Goal: Task Accomplishment & Management: Complete application form

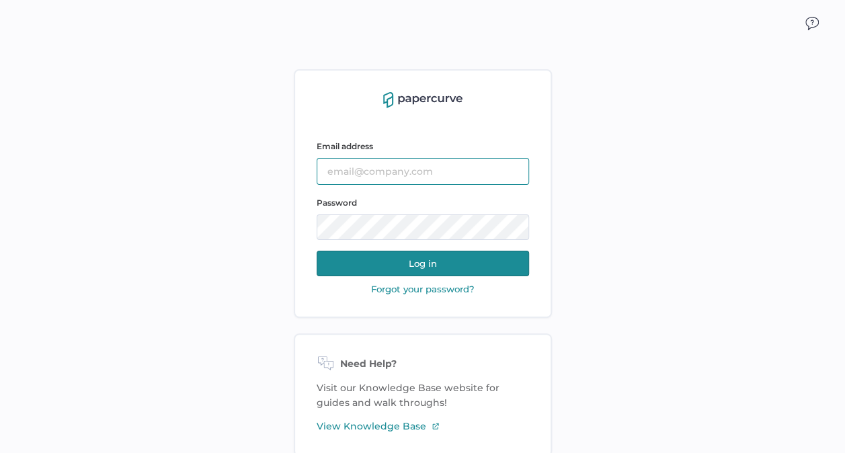
type input "kashton@saolrx.com"
click at [427, 260] on button "Log in" at bounding box center [423, 264] width 212 height 26
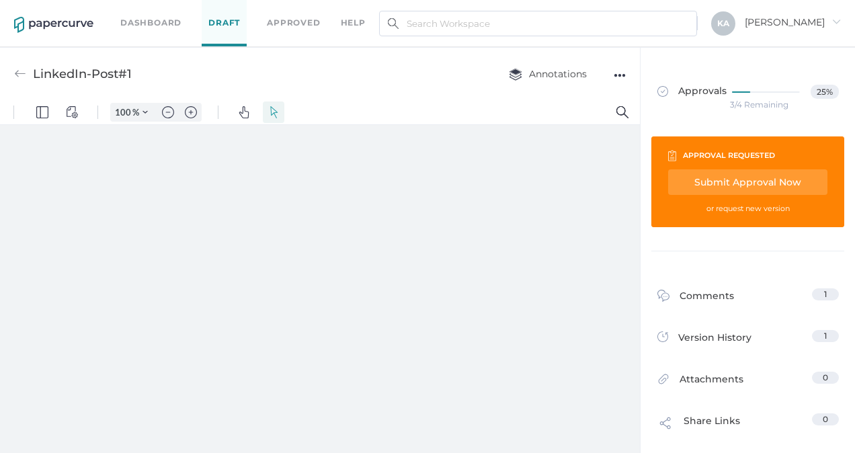
type input "88"
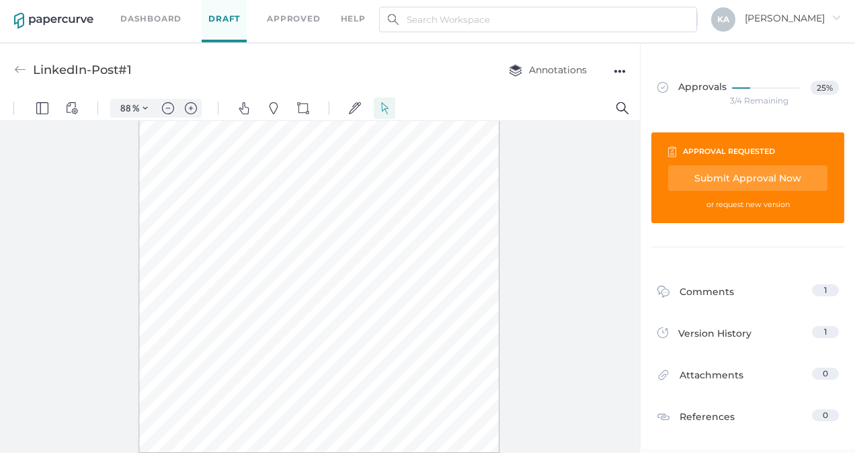
scroll to position [5, 0]
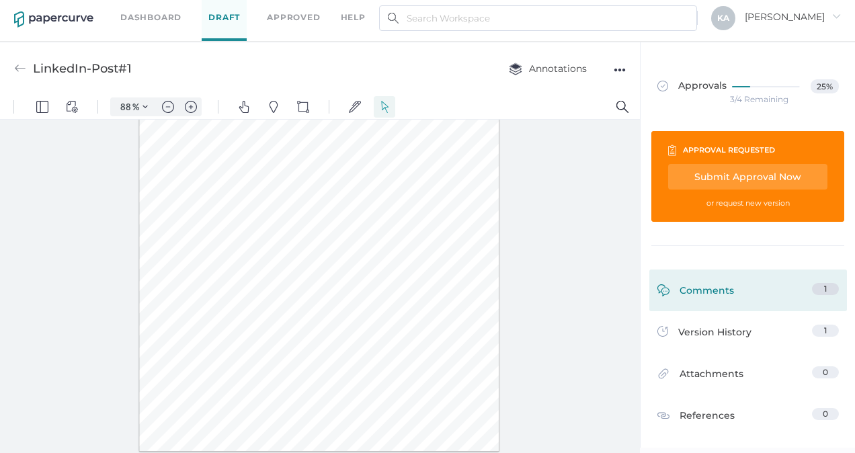
click at [714, 288] on div "Comments" at bounding box center [695, 293] width 77 height 21
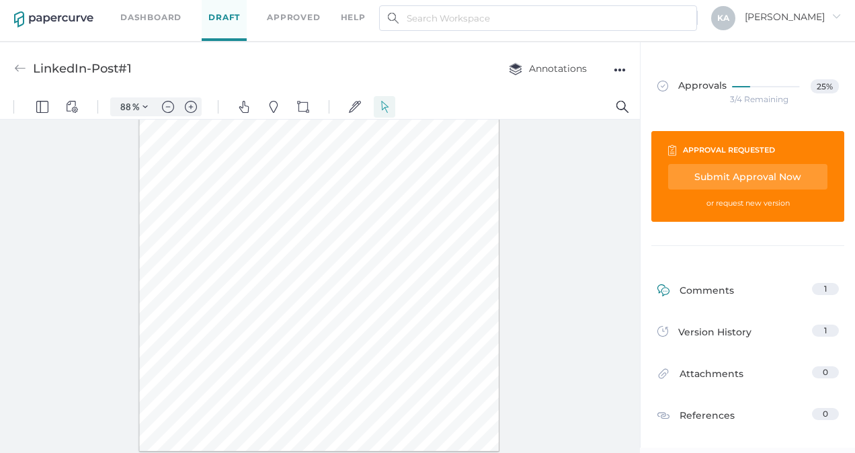
scroll to position [227, 0]
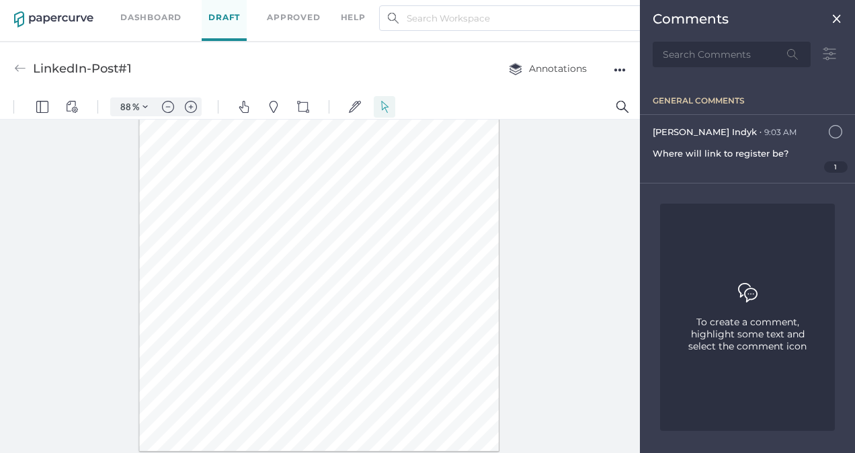
click at [835, 17] on img at bounding box center [836, 18] width 11 height 11
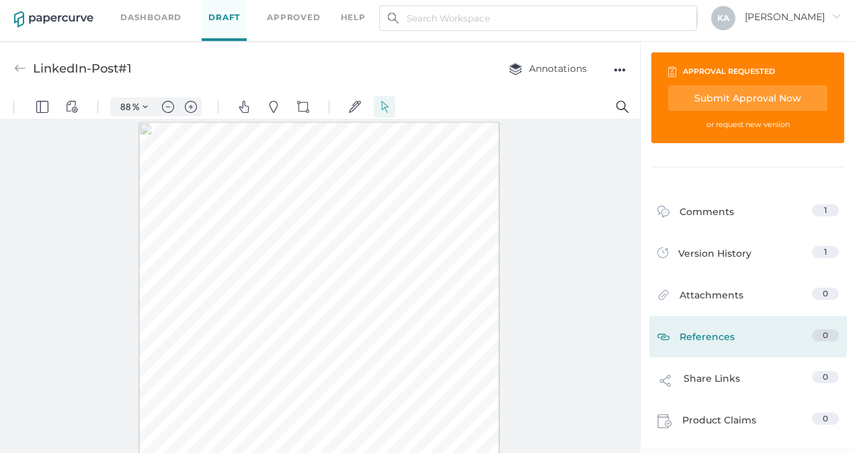
scroll to position [0, 0]
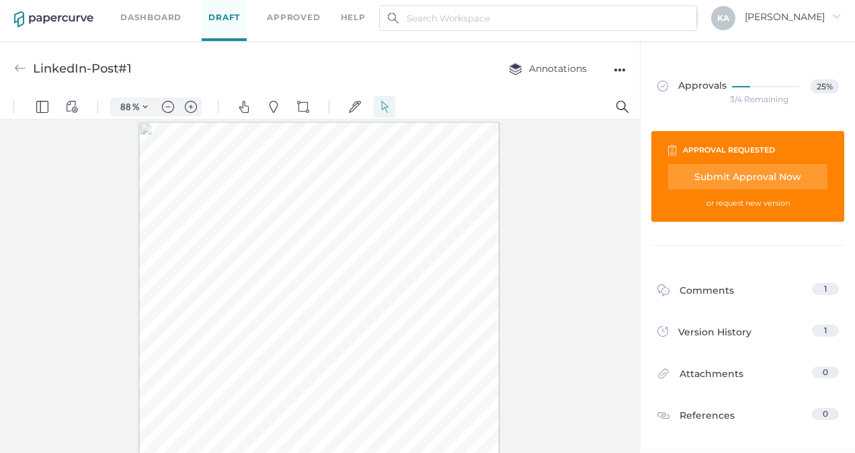
click at [737, 171] on div "Submit Approval Now" at bounding box center [747, 177] width 159 height 26
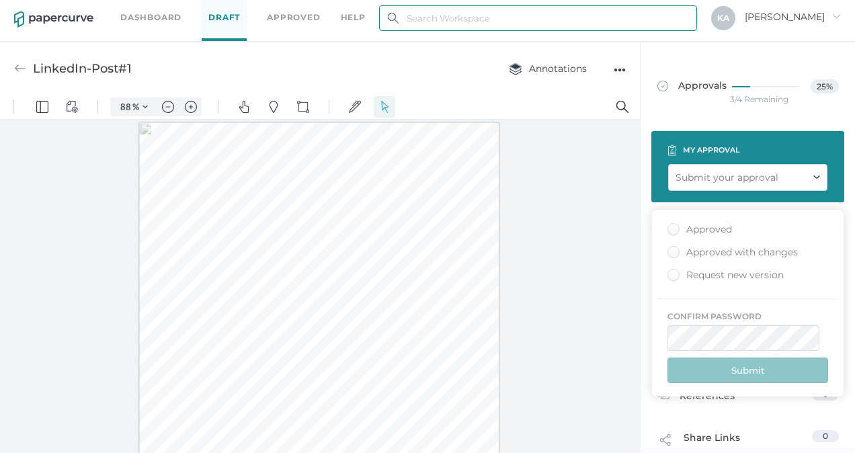
type input "kashton@saolrx.com"
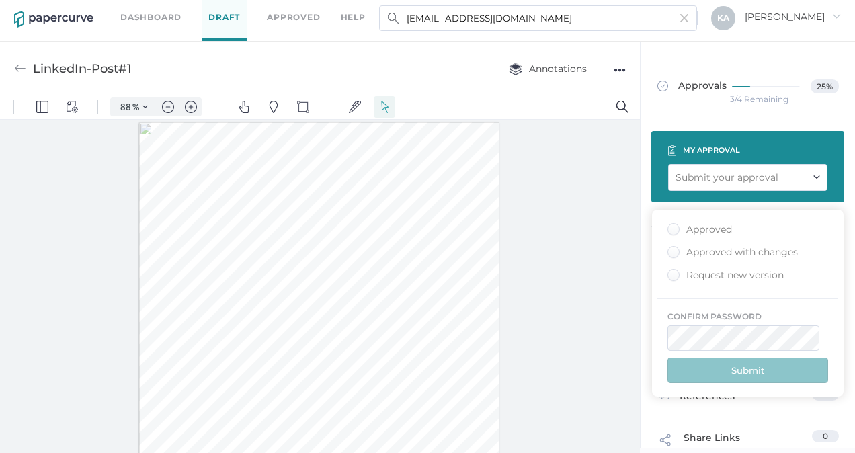
click at [675, 228] on div "Approved" at bounding box center [699, 229] width 65 height 13
click at [671, 225] on input "Approved" at bounding box center [671, 225] width 0 height 0
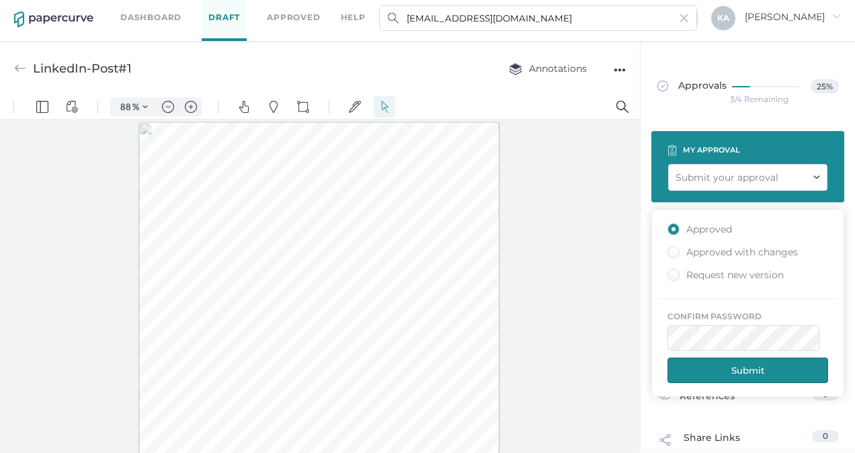
click at [747, 371] on button "Submit" at bounding box center [747, 371] width 161 height 26
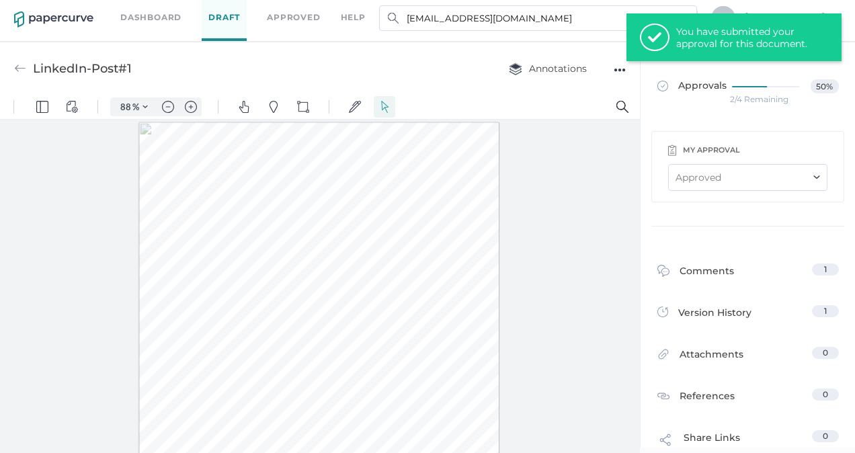
click at [163, 16] on link "Dashboard" at bounding box center [150, 17] width 61 height 15
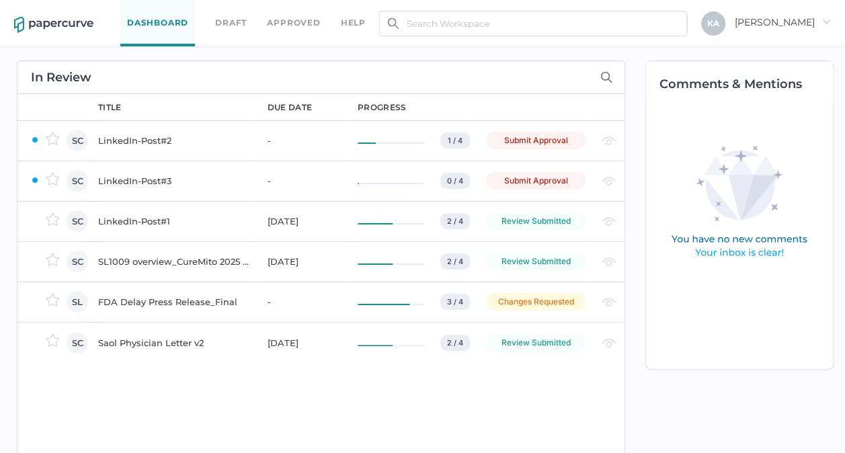
click at [117, 137] on div "LinkedIn-Post#2" at bounding box center [174, 140] width 153 height 16
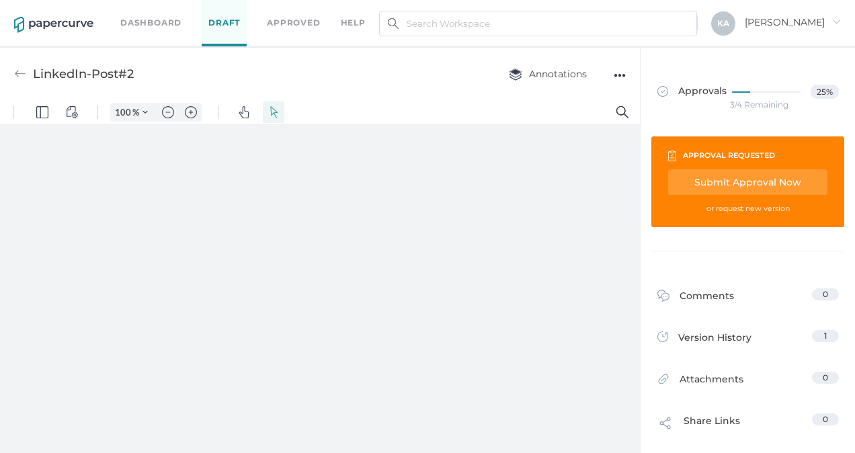
type input "88"
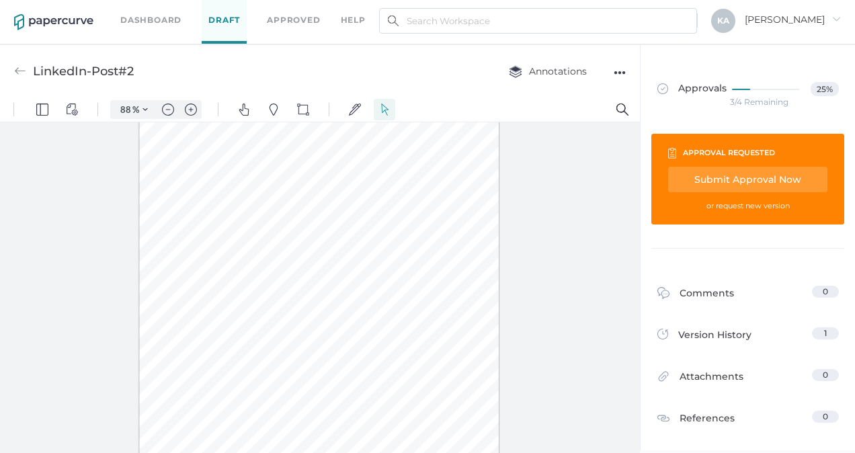
scroll to position [5, 0]
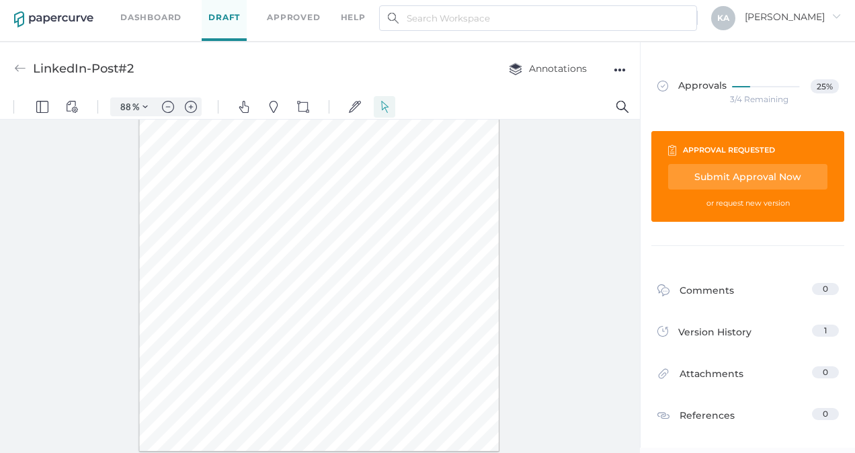
click at [742, 175] on div "Submit Approval Now" at bounding box center [747, 177] width 159 height 26
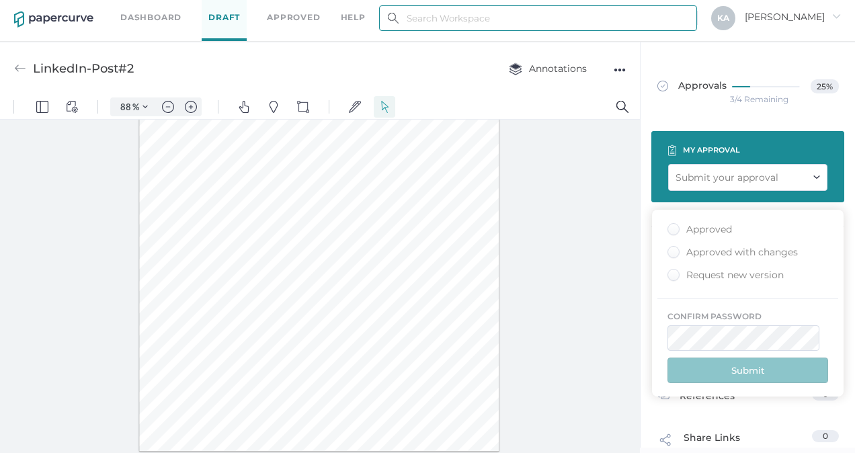
type input "kashton@saolrx.com"
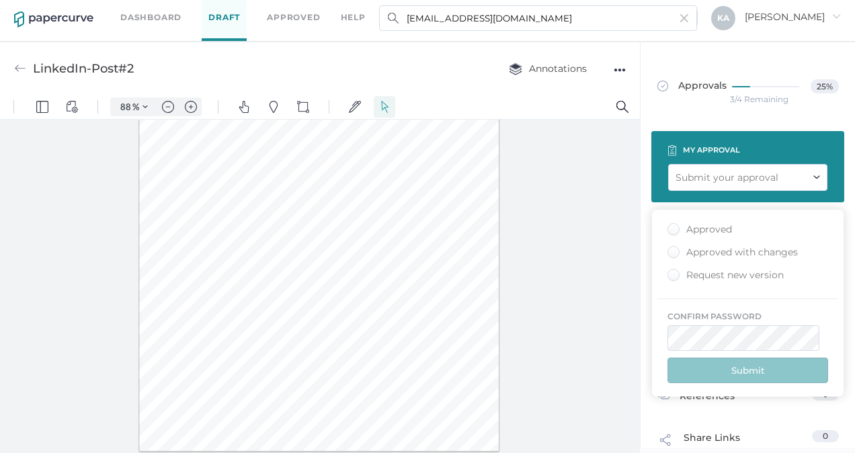
click at [669, 227] on div "Approved" at bounding box center [699, 229] width 65 height 13
click at [671, 225] on input "Approved" at bounding box center [671, 225] width 0 height 0
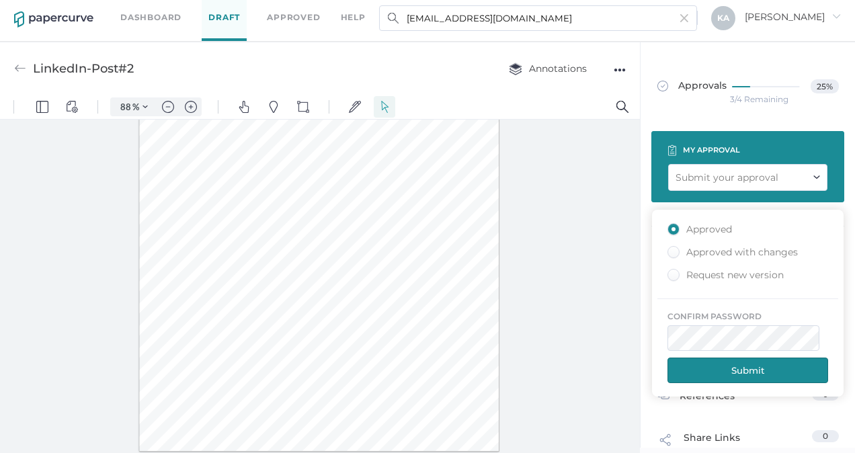
click at [732, 368] on button "Submit" at bounding box center [747, 371] width 161 height 26
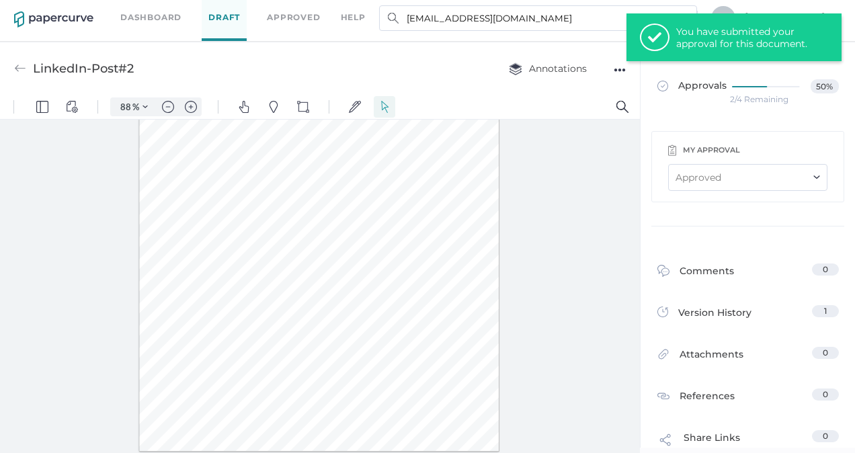
click at [149, 10] on link "Dashboard" at bounding box center [150, 17] width 61 height 15
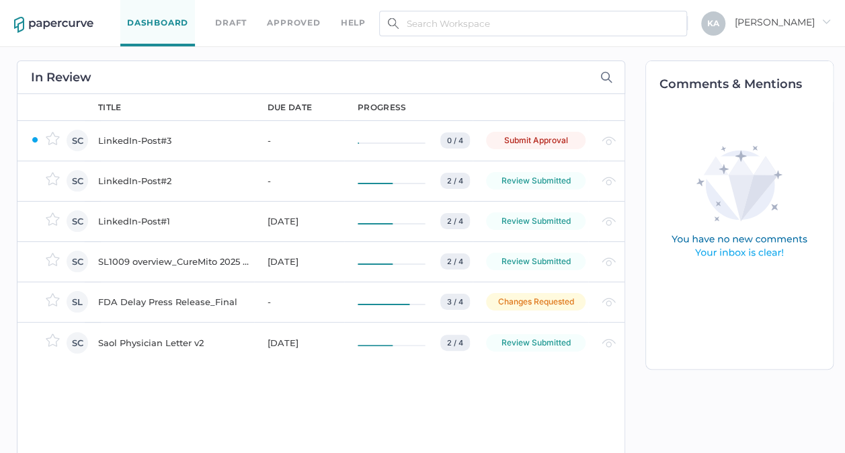
click at [126, 135] on div "LinkedIn-Post#3" at bounding box center [174, 140] width 153 height 16
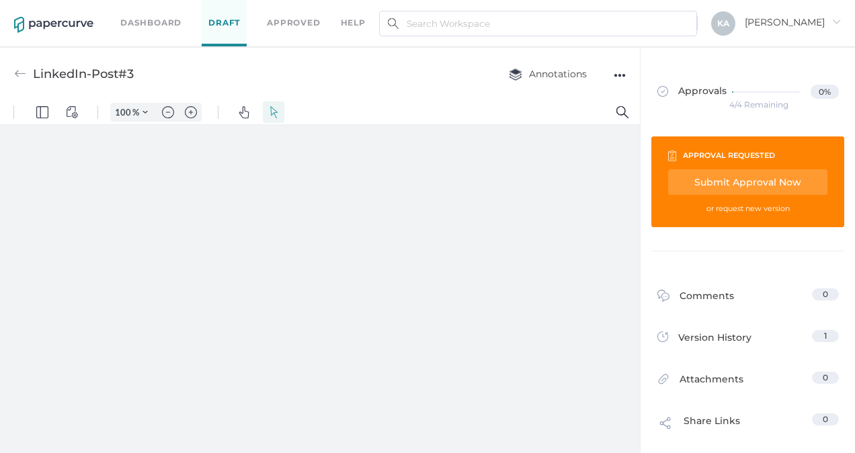
type input "88"
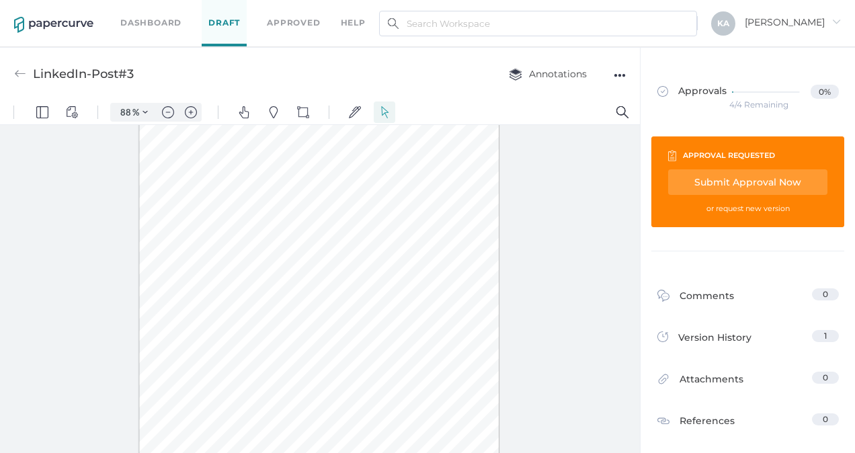
scroll to position [5, 0]
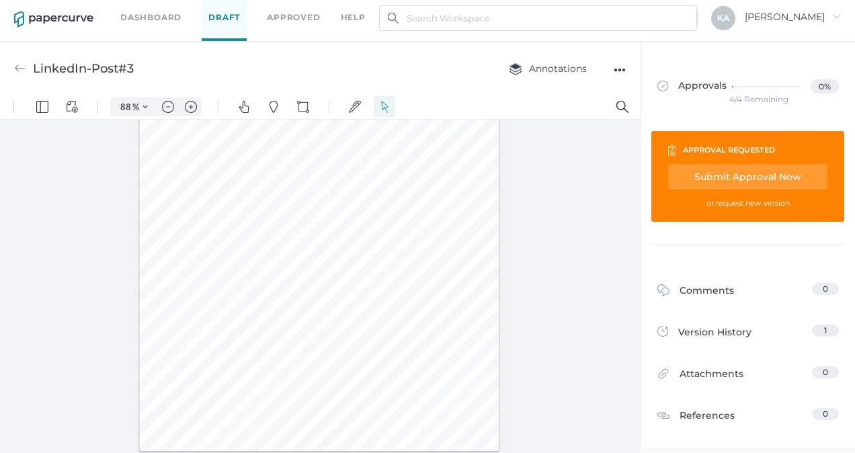
click at [750, 172] on div "Submit Approval Now" at bounding box center [747, 177] width 159 height 26
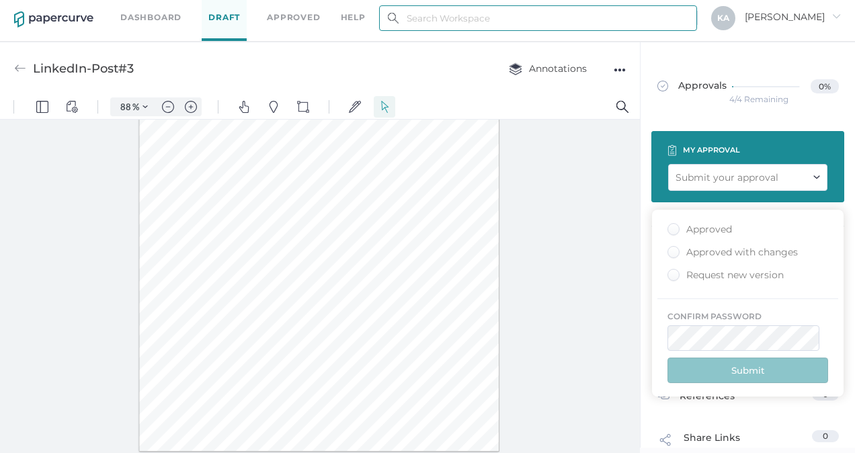
type input "kashton@saolrx.com"
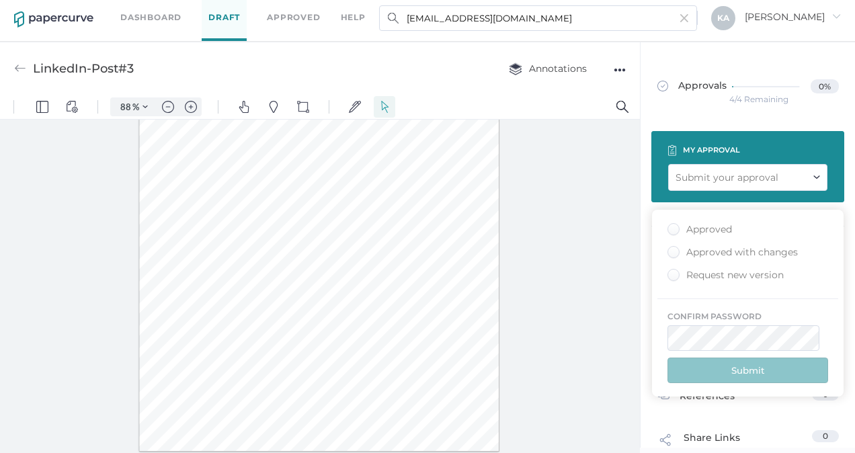
click at [669, 227] on div "Approved" at bounding box center [699, 229] width 65 height 13
click at [671, 225] on input "Approved" at bounding box center [671, 225] width 0 height 0
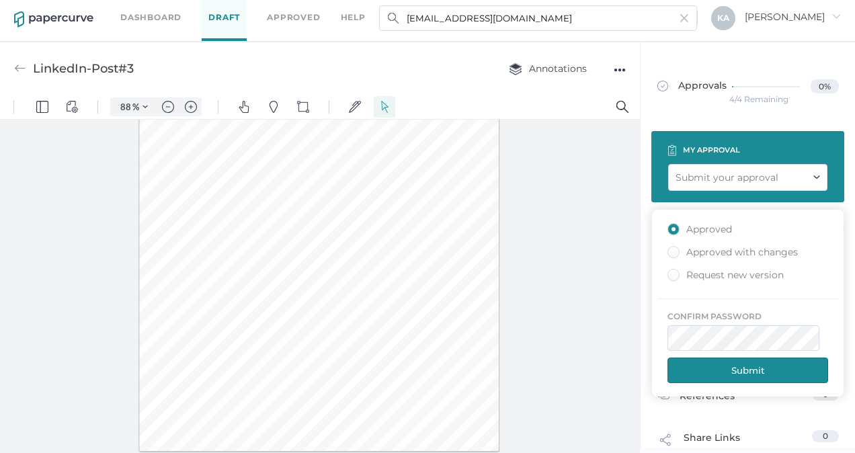
click at [728, 366] on button "Submit" at bounding box center [747, 371] width 161 height 26
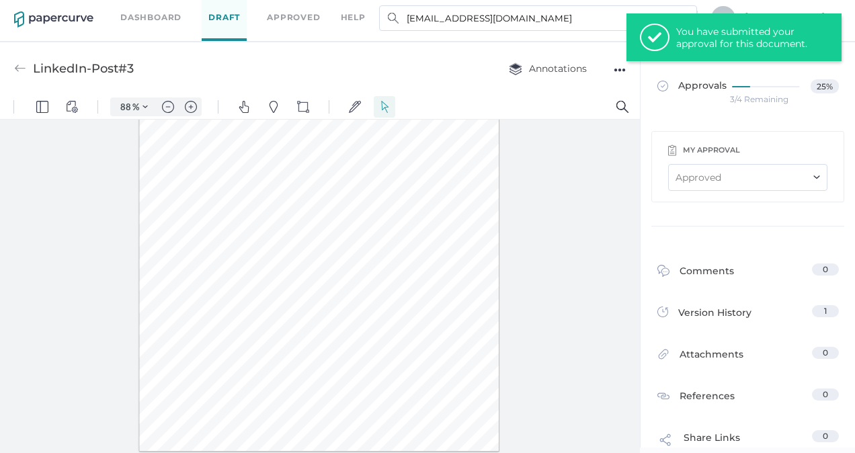
click at [168, 19] on link "Dashboard" at bounding box center [150, 17] width 61 height 15
